Goal: Use online tool/utility: Use online tool/utility

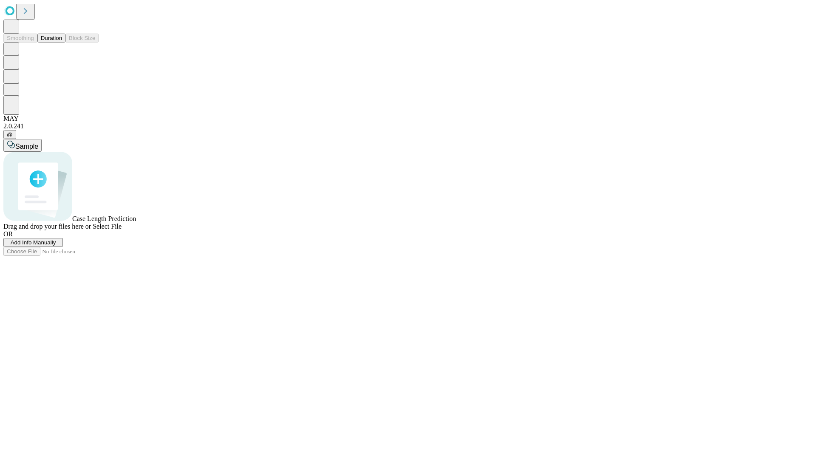
click at [122, 230] on span "Select File" at bounding box center [107, 226] width 29 height 7
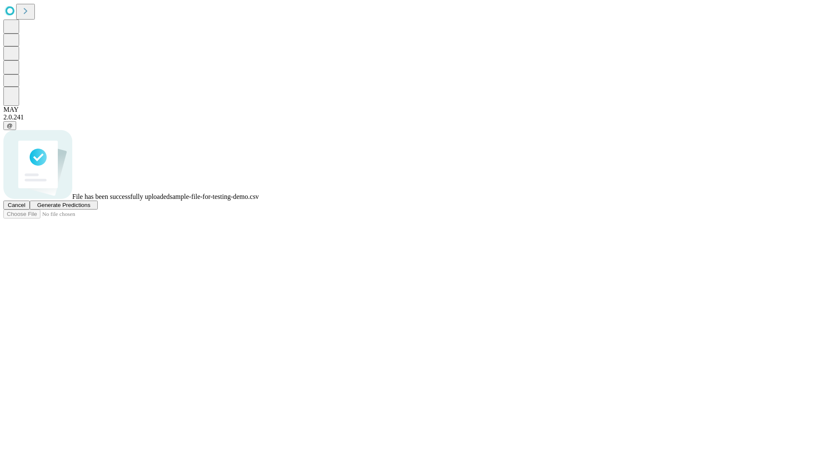
click at [90, 208] on span "Generate Predictions" at bounding box center [63, 205] width 53 height 6
